Goal: Task Accomplishment & Management: Manage account settings

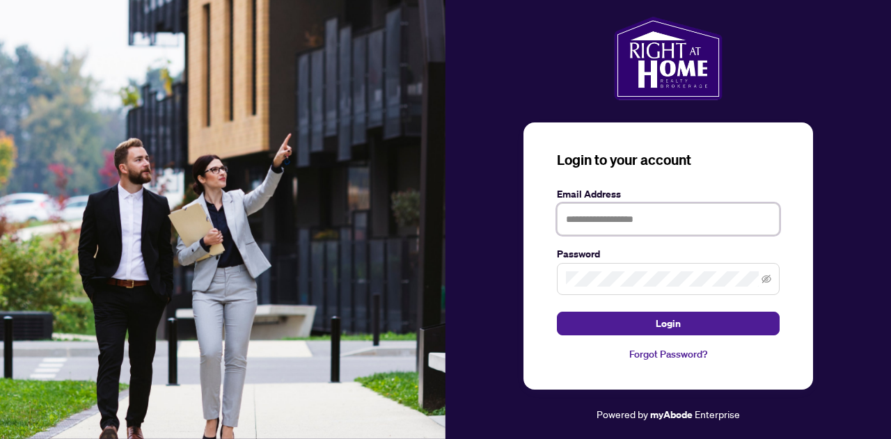
type input "**********"
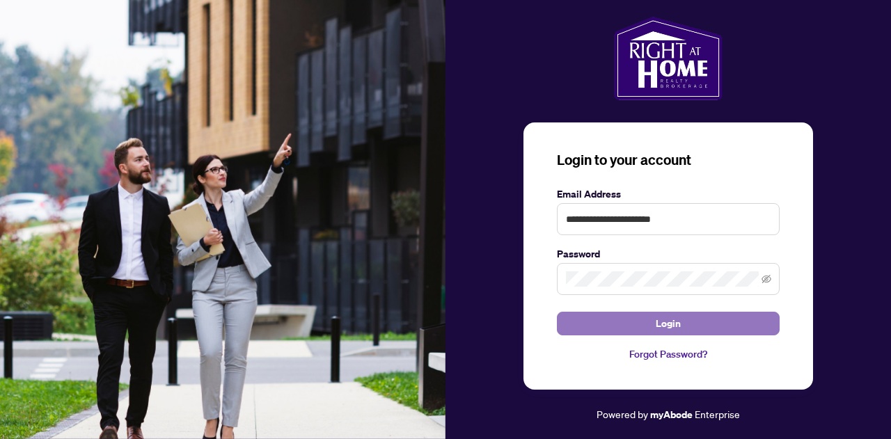
click at [681, 324] on button "Login" at bounding box center [668, 324] width 223 height 24
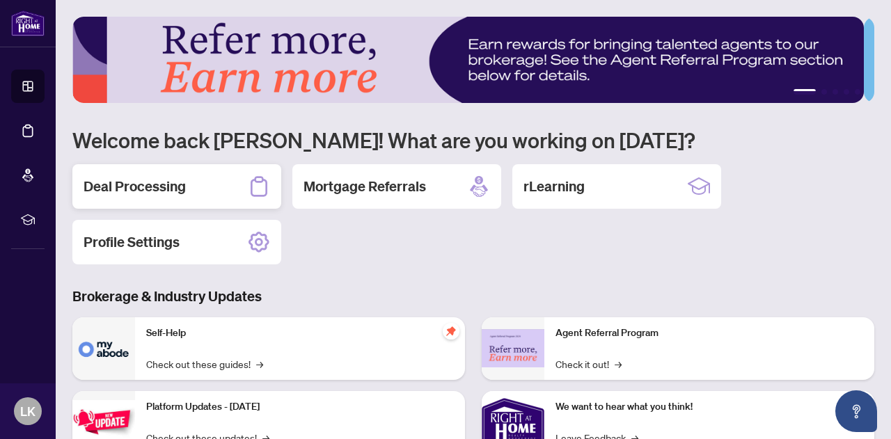
click at [155, 181] on h2 "Deal Processing" at bounding box center [135, 186] width 102 height 19
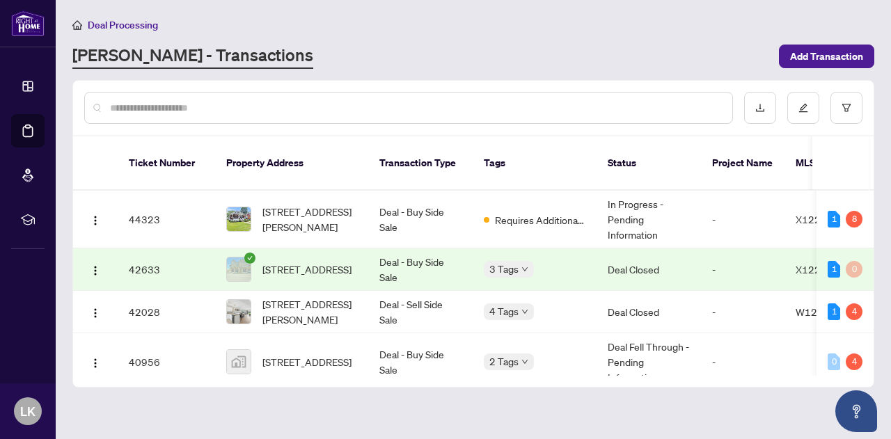
click at [309, 262] on span "[STREET_ADDRESS]" at bounding box center [307, 269] width 89 height 15
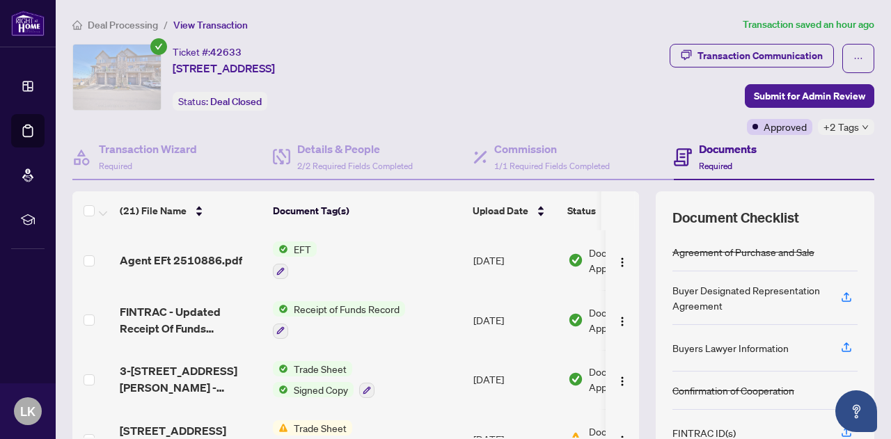
click at [219, 267] on td "Agent EFt 2510886.pdf" at bounding box center [190, 260] width 153 height 60
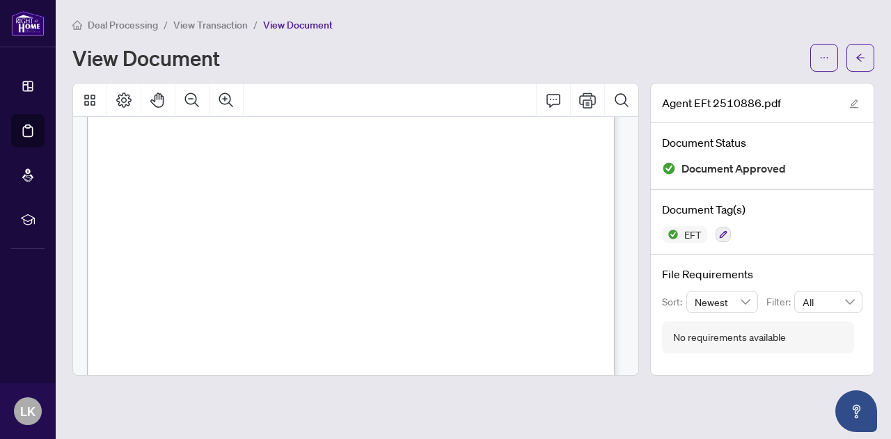
scroll to position [370, 0]
